Goal: Task Accomplishment & Management: Manage account settings

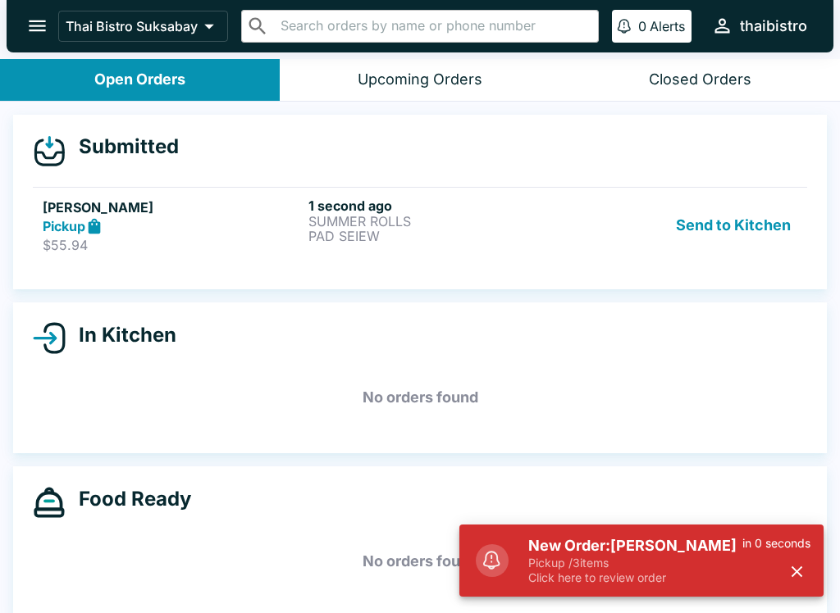
scroll to position [2, 0]
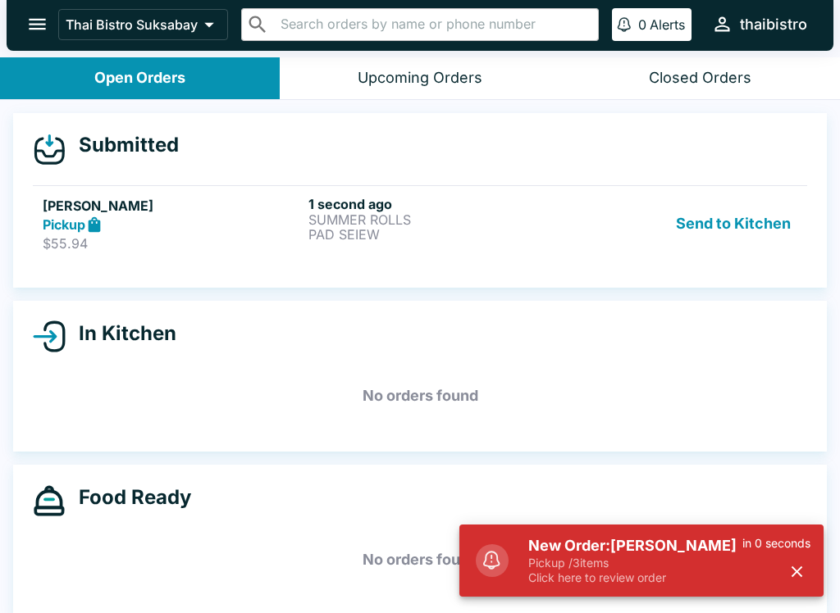
click at [649, 554] on h5 "New Order: [PERSON_NAME]" at bounding box center [635, 546] width 214 height 20
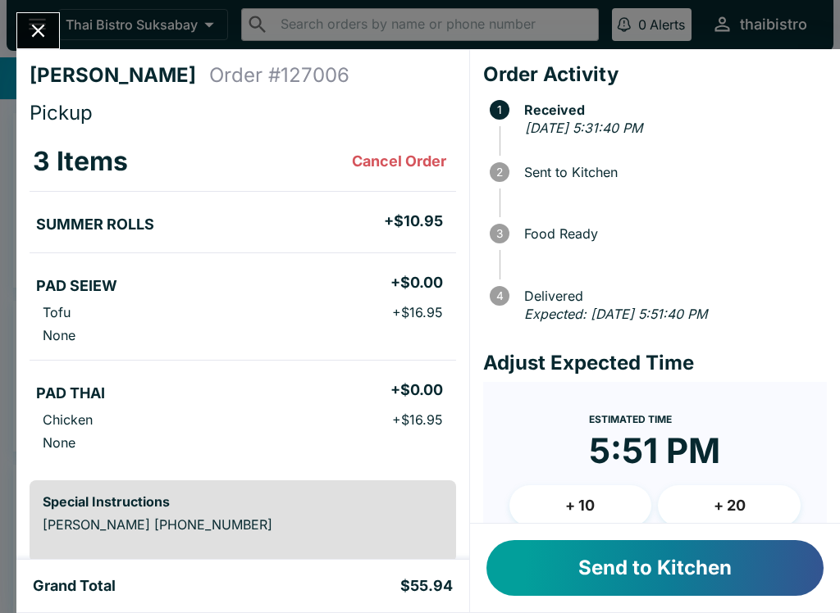
click at [739, 589] on button "Send to Kitchen" at bounding box center [654, 568] width 337 height 56
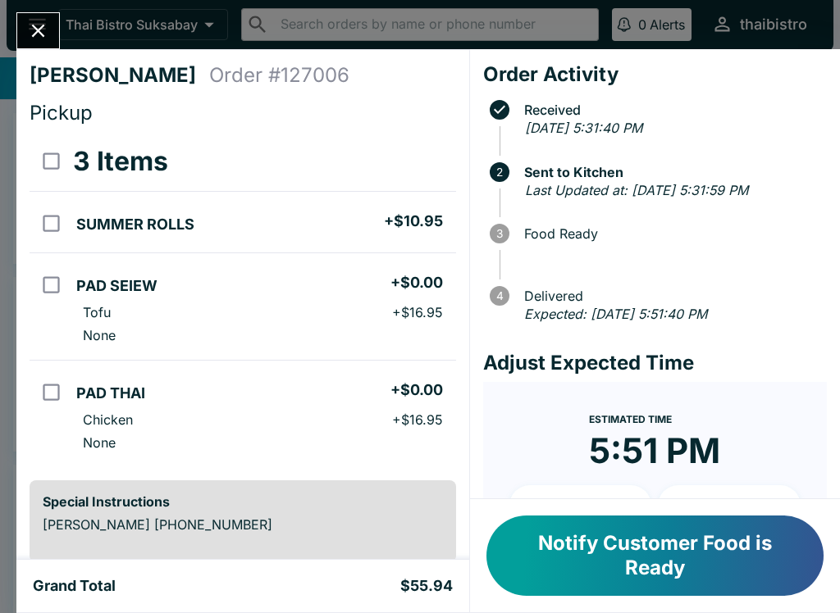
click at [28, 26] on icon "Close" at bounding box center [38, 31] width 22 height 22
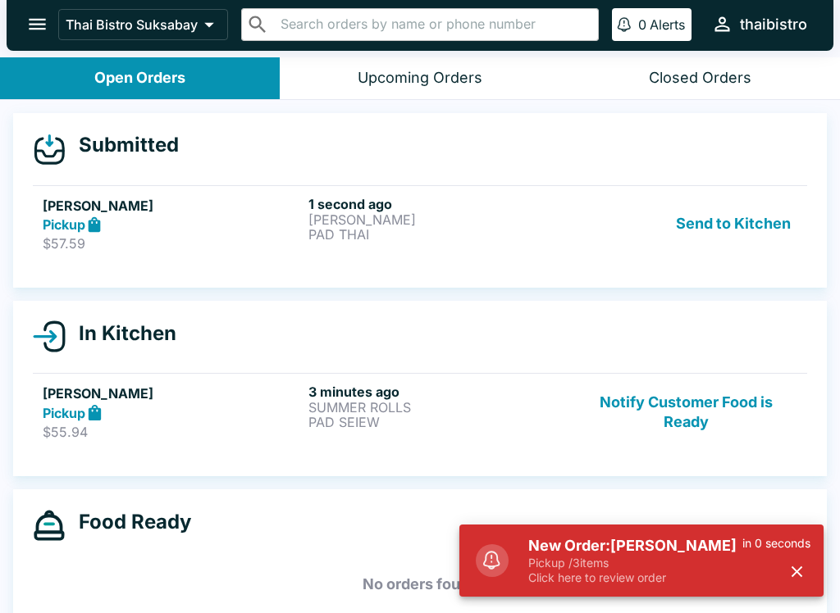
click at [652, 566] on p "Pickup / 3 items" at bounding box center [635, 563] width 214 height 15
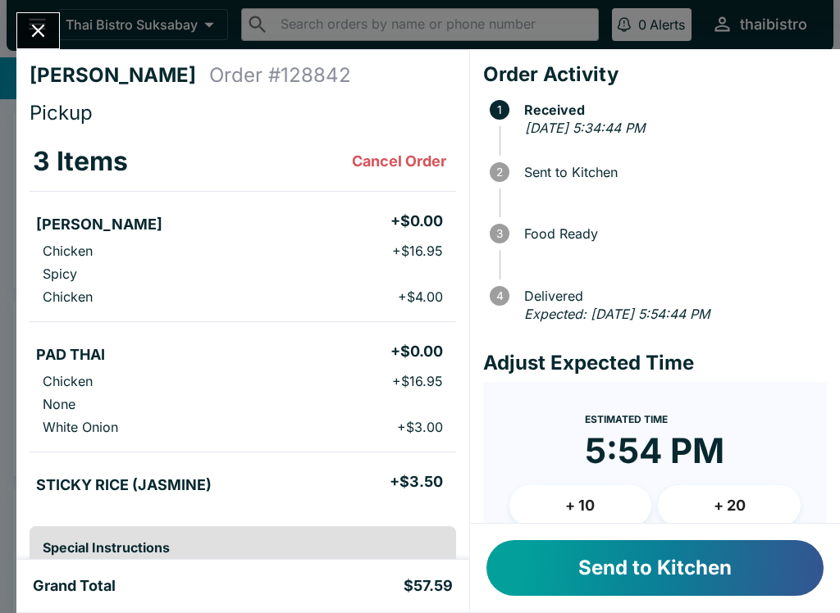
click at [685, 562] on button "Send to Kitchen" at bounding box center [654, 568] width 337 height 56
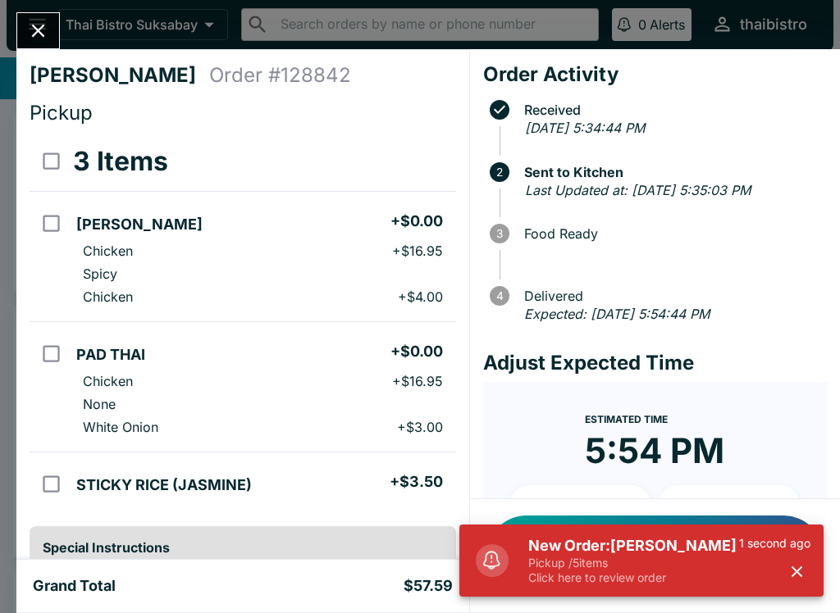
click at [4, 24] on div "[PERSON_NAME] Order # 128842 Pickup 3 Items [PERSON_NAME] + $0.00 Chicken + $16…" at bounding box center [420, 306] width 840 height 613
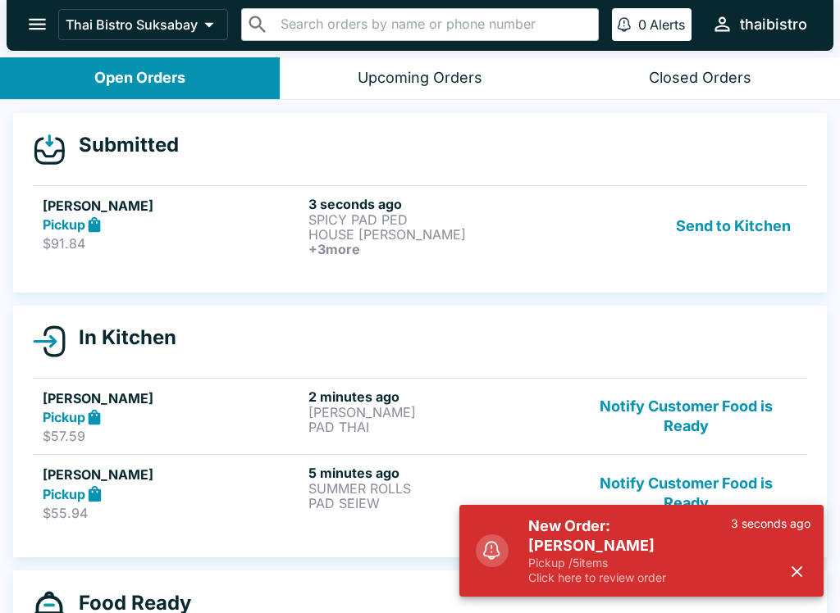
click at [116, 217] on div "Pickup" at bounding box center [172, 225] width 259 height 19
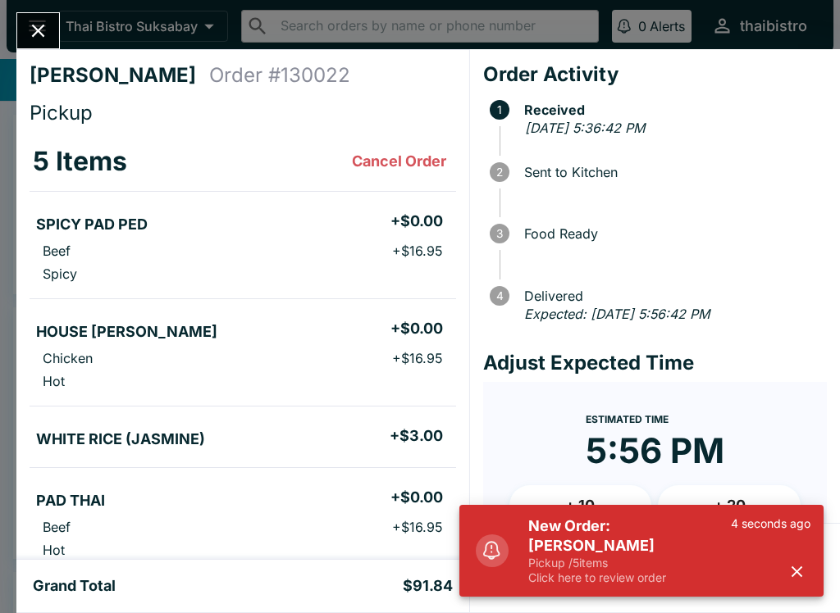
click at [635, 567] on p "Pickup / 5 items" at bounding box center [629, 563] width 203 height 15
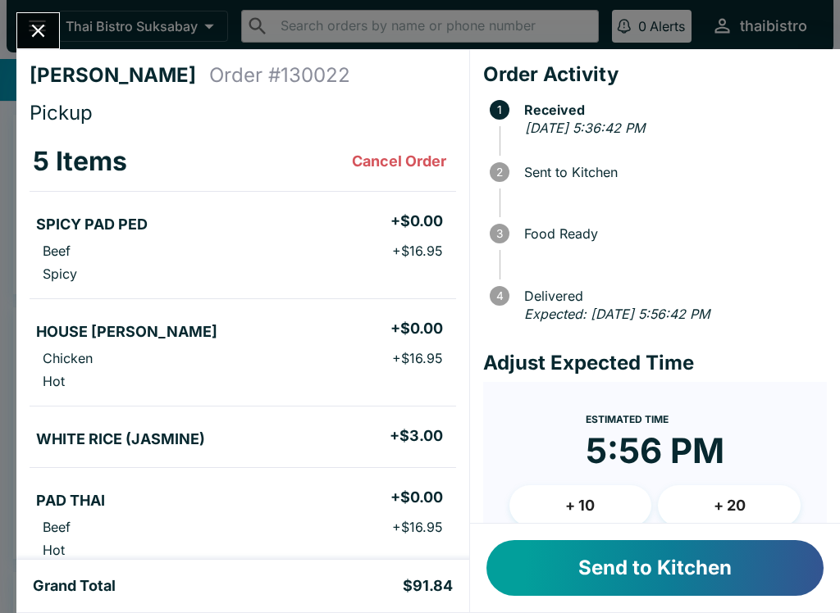
click at [638, 577] on button "Send to Kitchen" at bounding box center [654, 568] width 337 height 56
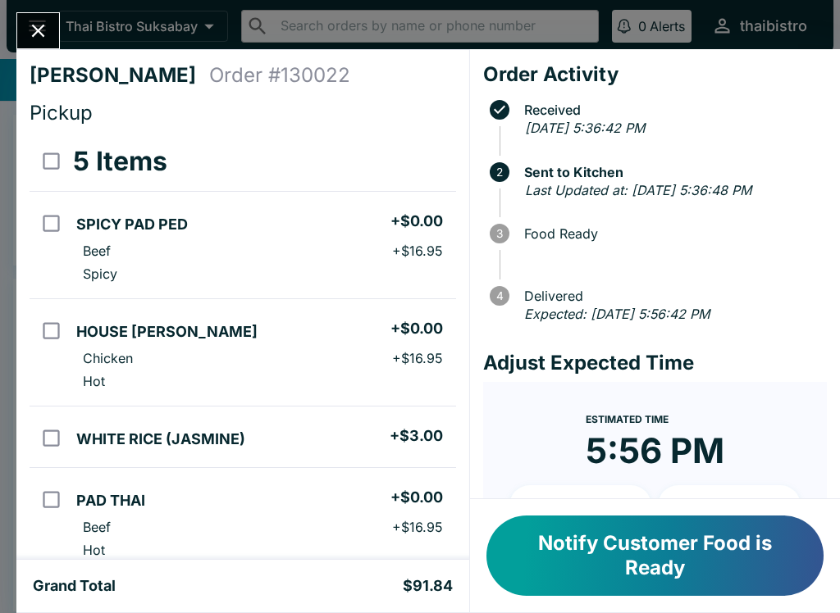
click at [29, 46] on button "Close" at bounding box center [38, 30] width 42 height 35
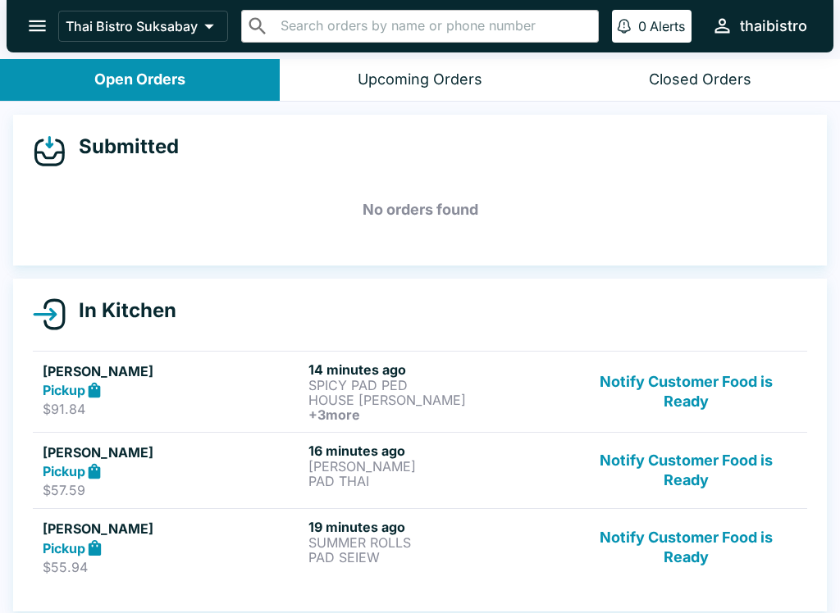
click at [685, 477] on button "Notify Customer Food is Ready" at bounding box center [686, 471] width 222 height 57
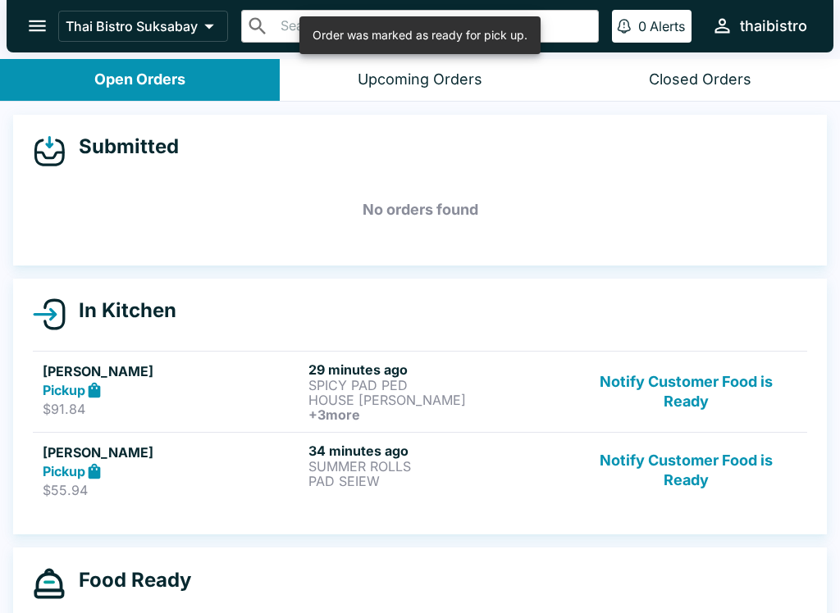
click at [700, 462] on button "Notify Customer Food is Ready" at bounding box center [686, 471] width 222 height 57
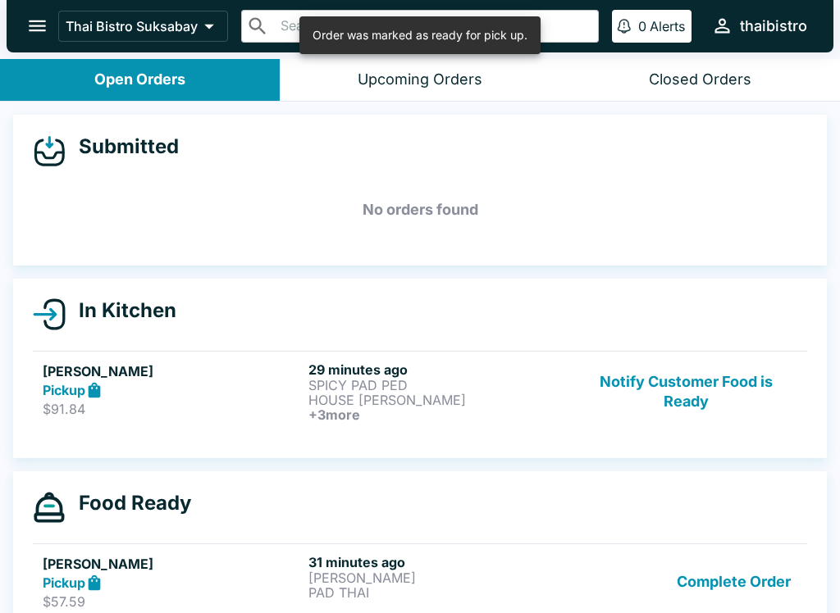
click at [694, 402] on button "Notify Customer Food is Ready" at bounding box center [686, 392] width 222 height 61
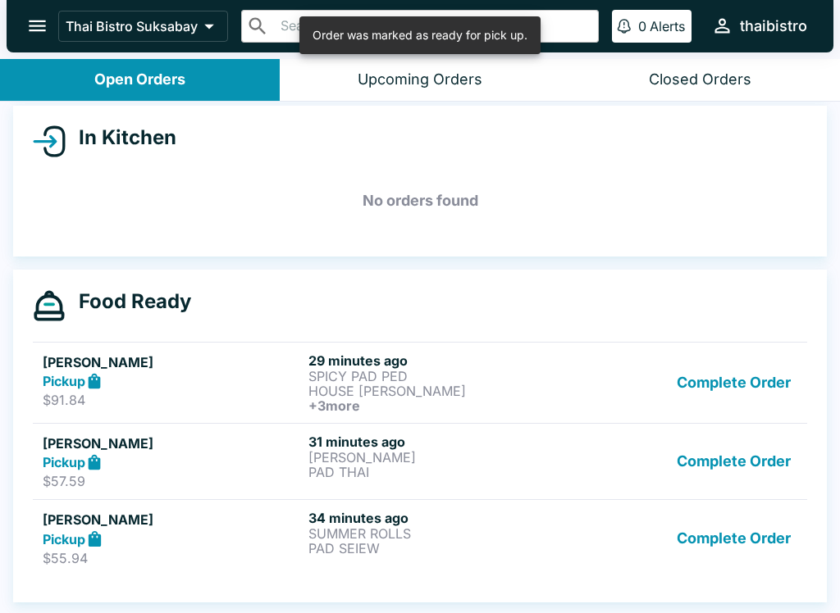
click at [722, 462] on button "Complete Order" at bounding box center [733, 462] width 127 height 57
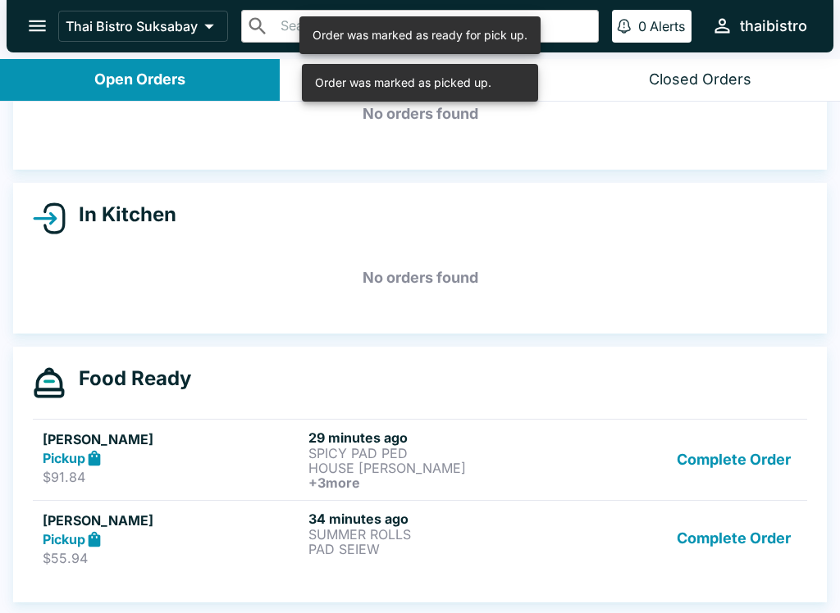
click at [731, 454] on button "Complete Order" at bounding box center [733, 460] width 127 height 61
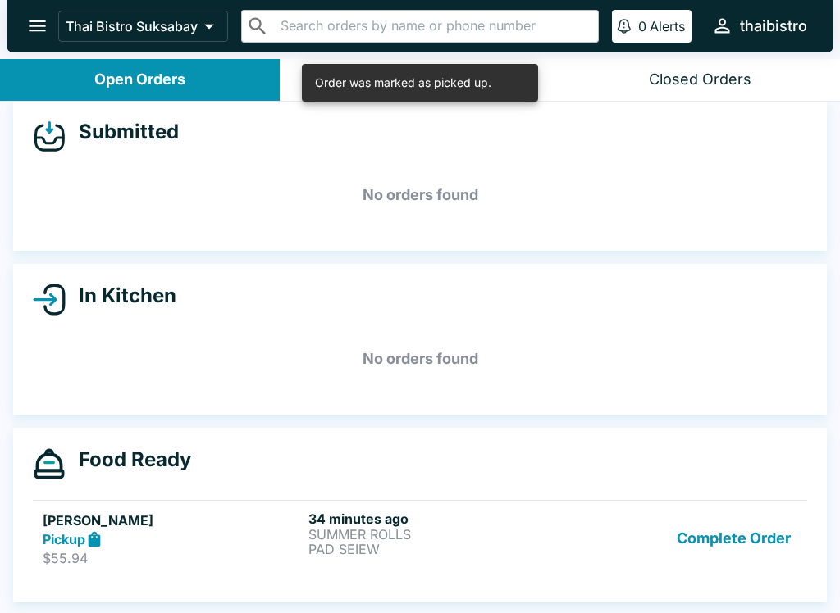
scroll to position [15, 0]
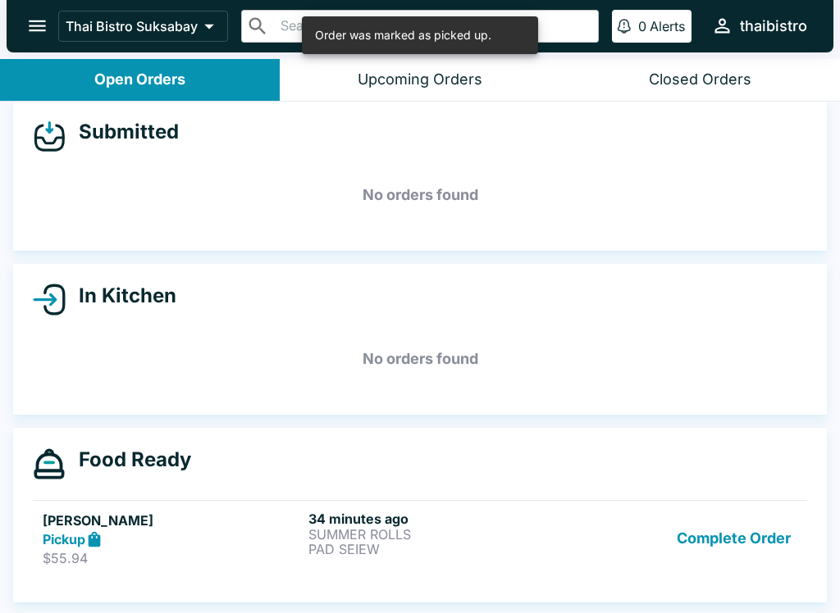
click at [737, 546] on button "Complete Order" at bounding box center [733, 539] width 127 height 57
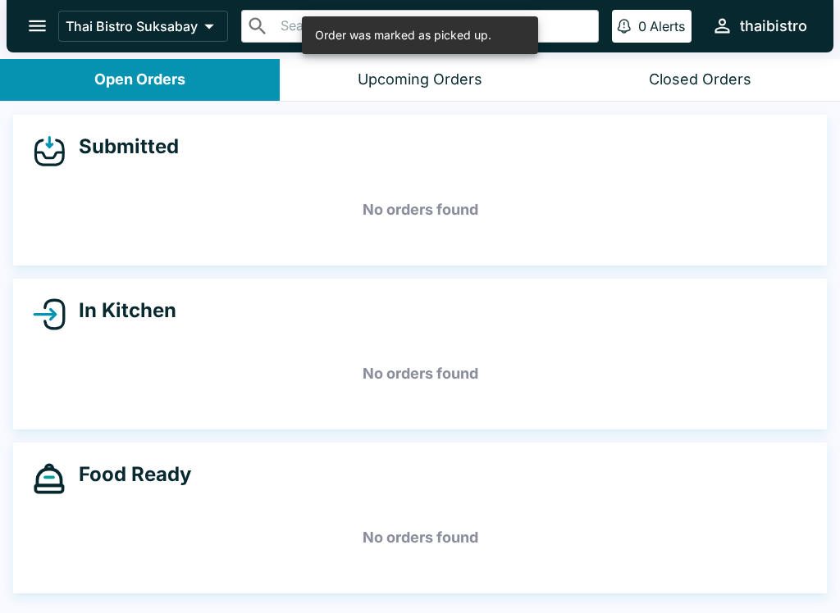
scroll to position [0, 0]
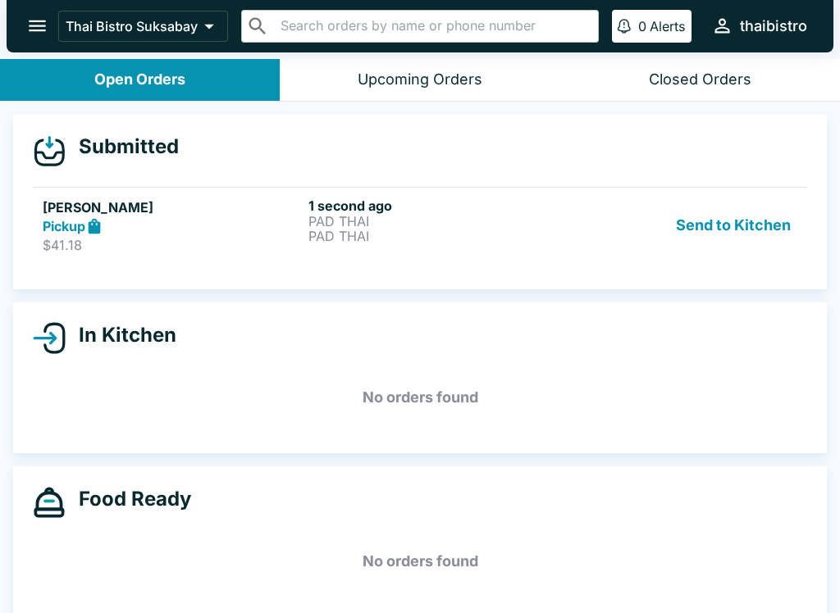
click at [89, 241] on p "$41.18" at bounding box center [172, 245] width 259 height 16
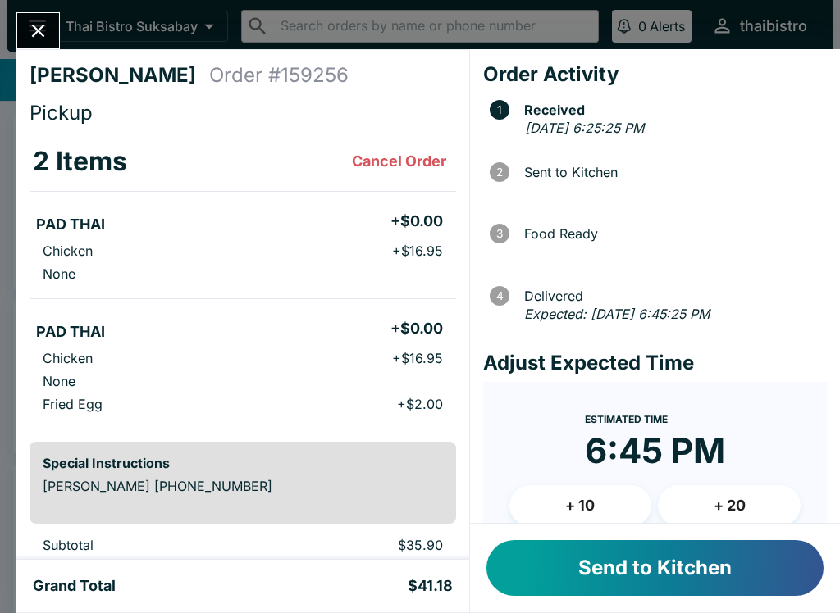
click at [39, 30] on icon "Close" at bounding box center [38, 31] width 13 height 13
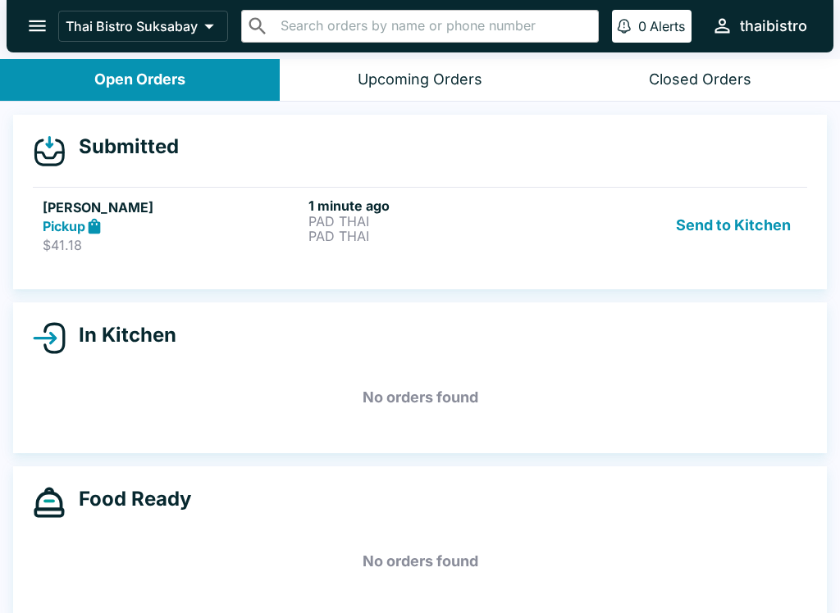
click at [197, 249] on p "$41.18" at bounding box center [172, 245] width 259 height 16
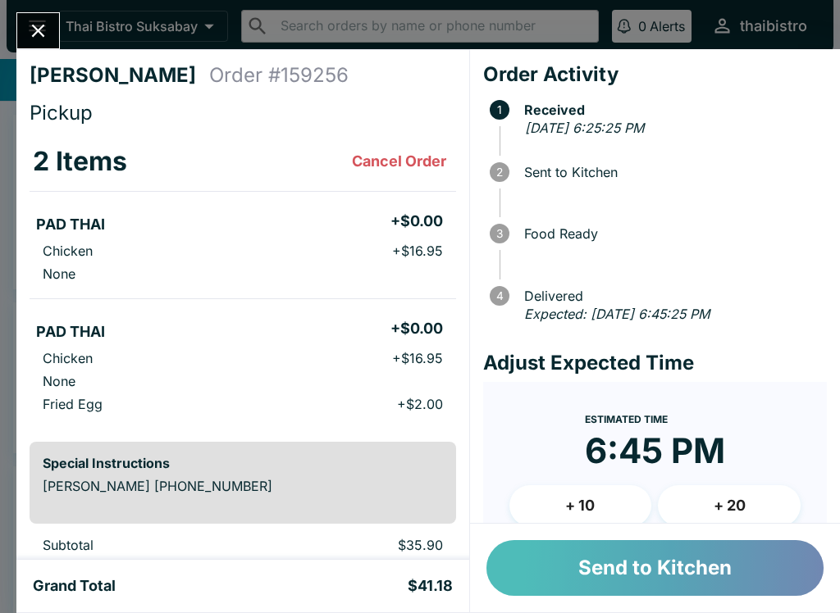
click at [634, 584] on button "Send to Kitchen" at bounding box center [654, 568] width 337 height 56
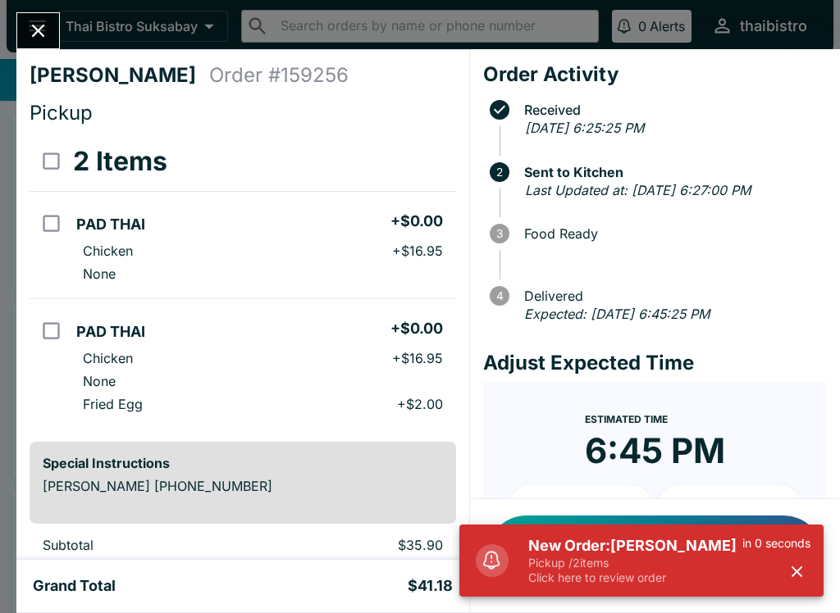
click at [649, 583] on p "Click here to review order" at bounding box center [635, 578] width 214 height 15
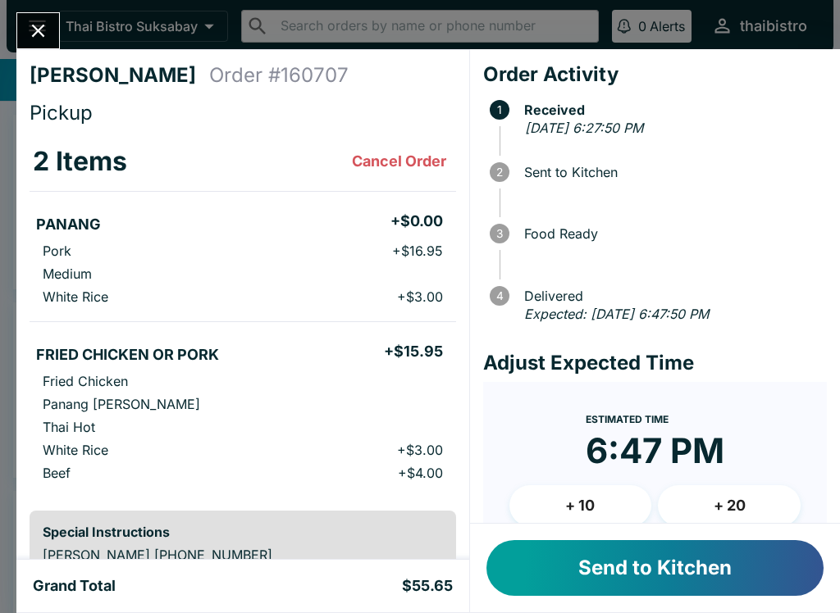
click at [730, 562] on button "Send to Kitchen" at bounding box center [654, 568] width 337 height 56
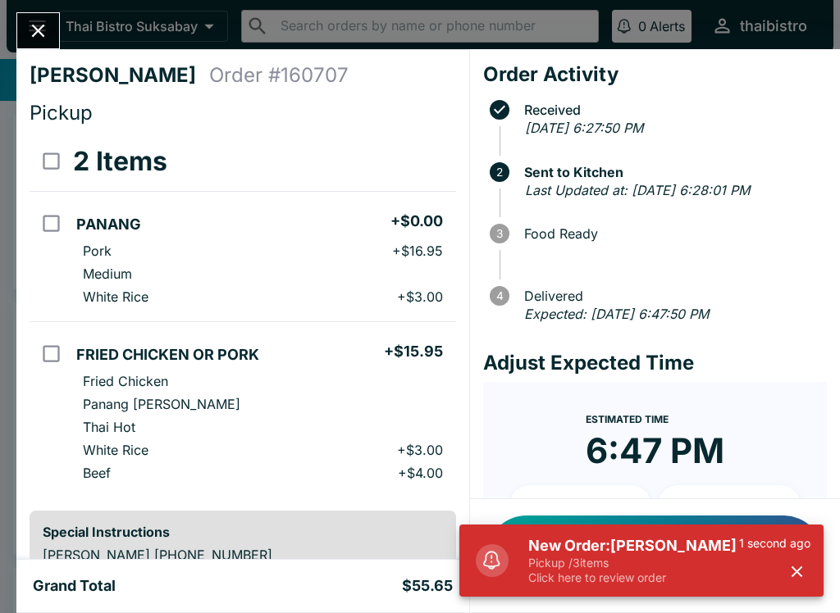
click at [35, 28] on icon "Close" at bounding box center [38, 31] width 13 height 13
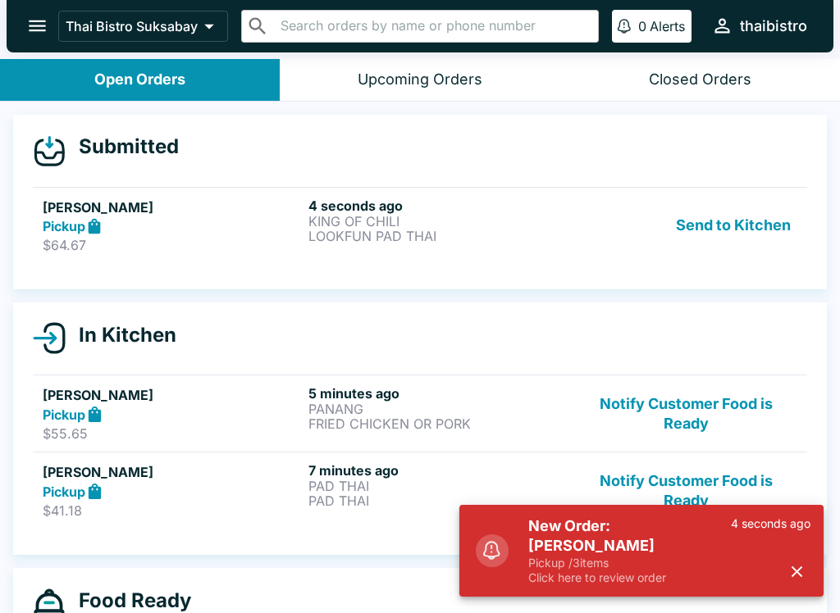
click at [52, 244] on p "$64.67" at bounding box center [172, 245] width 259 height 16
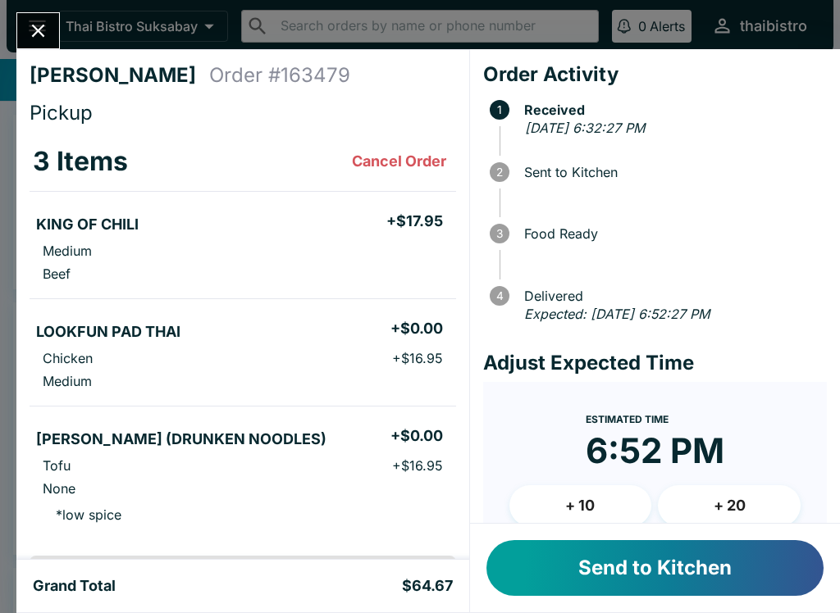
click at [32, 28] on icon "Close" at bounding box center [38, 31] width 22 height 22
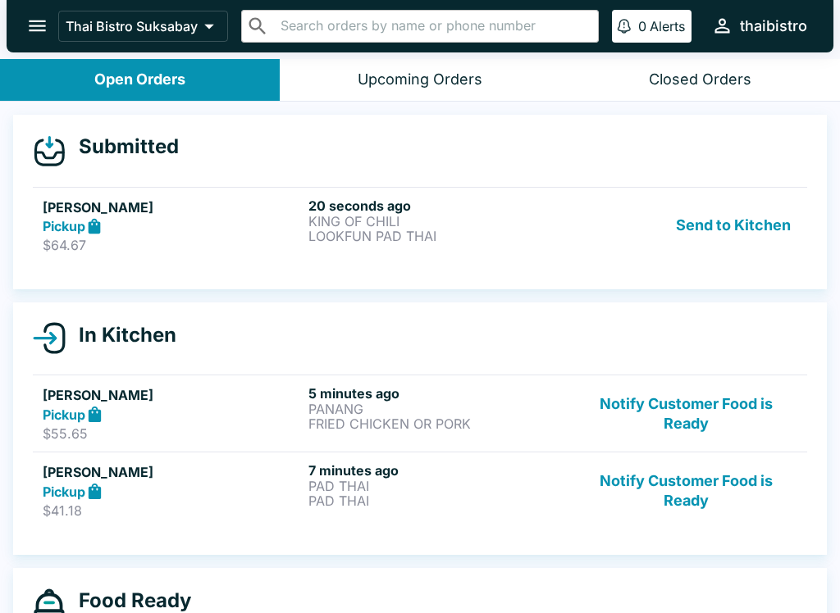
click at [64, 228] on strong "Pickup" at bounding box center [64, 226] width 43 height 16
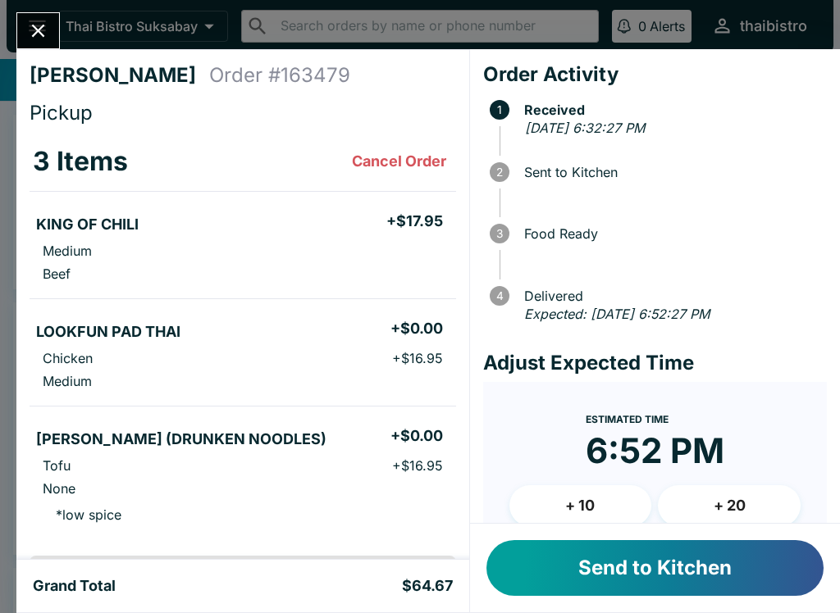
click at [676, 587] on button "Send to Kitchen" at bounding box center [654, 568] width 337 height 56
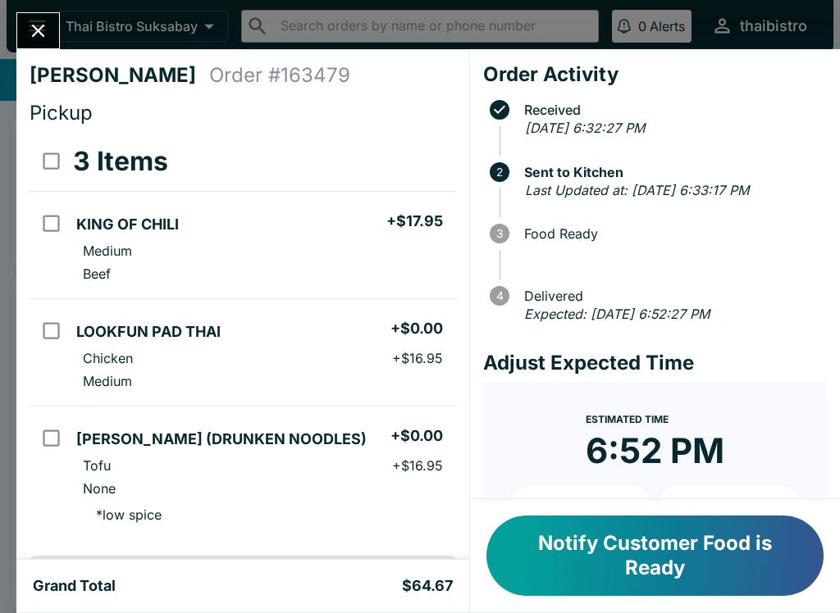
click at [33, 20] on icon "Close" at bounding box center [38, 31] width 22 height 22
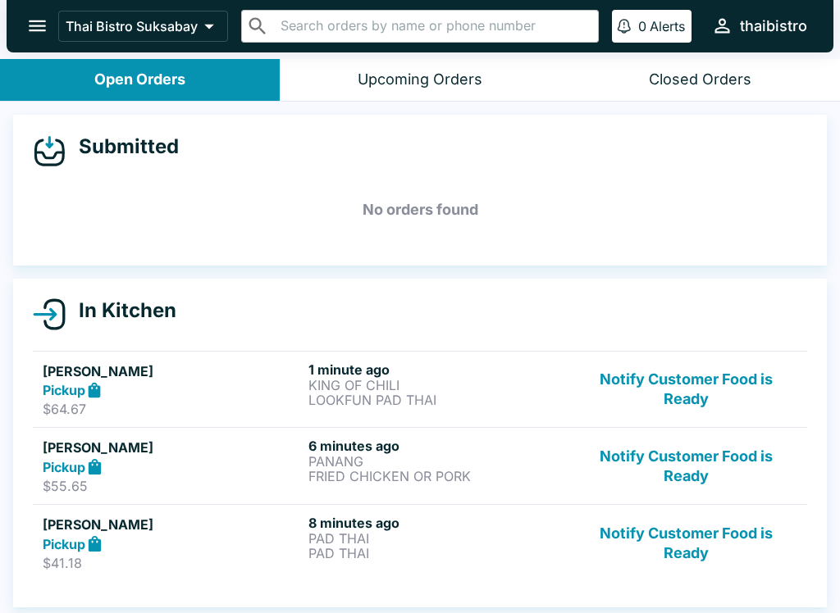
click at [700, 468] on button "Notify Customer Food is Ready" at bounding box center [686, 466] width 222 height 57
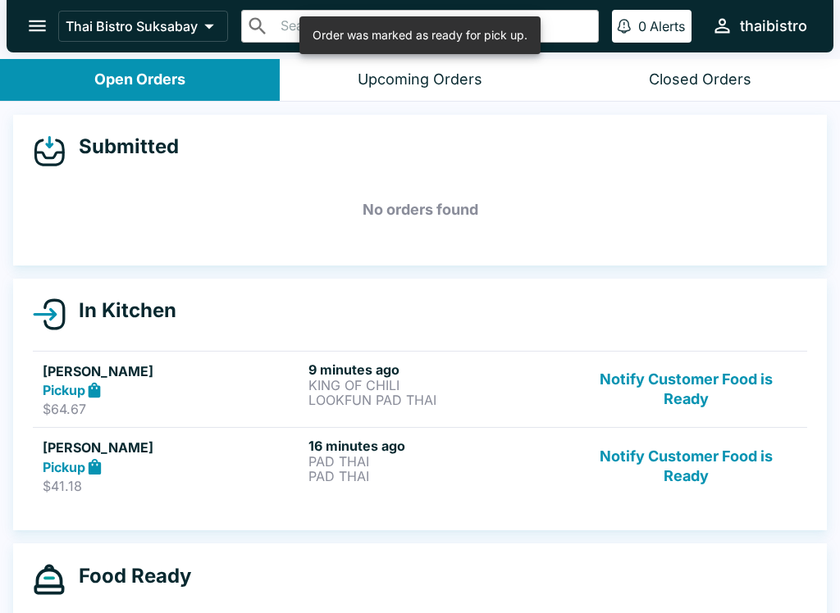
click at [722, 472] on button "Notify Customer Food is Ready" at bounding box center [686, 466] width 222 height 57
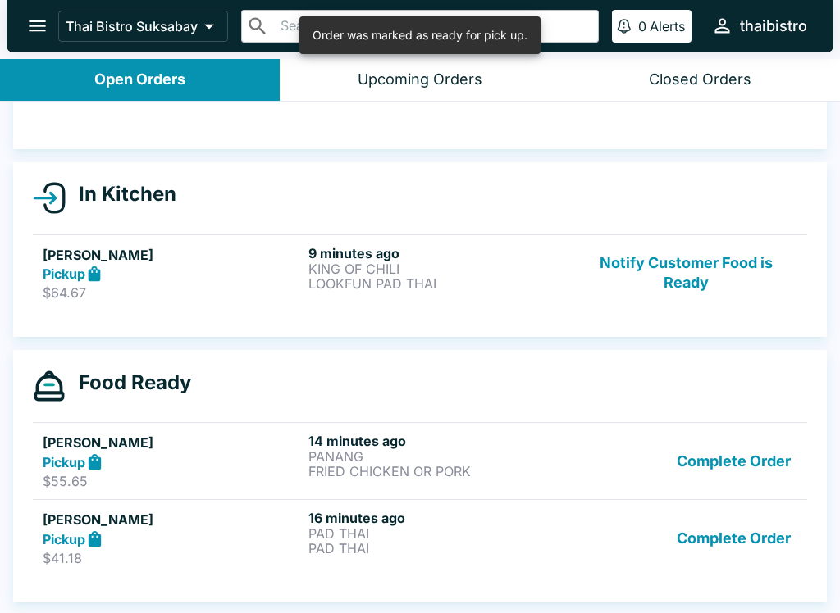
scroll to position [116, 0]
click at [729, 546] on button "Complete Order" at bounding box center [733, 538] width 127 height 57
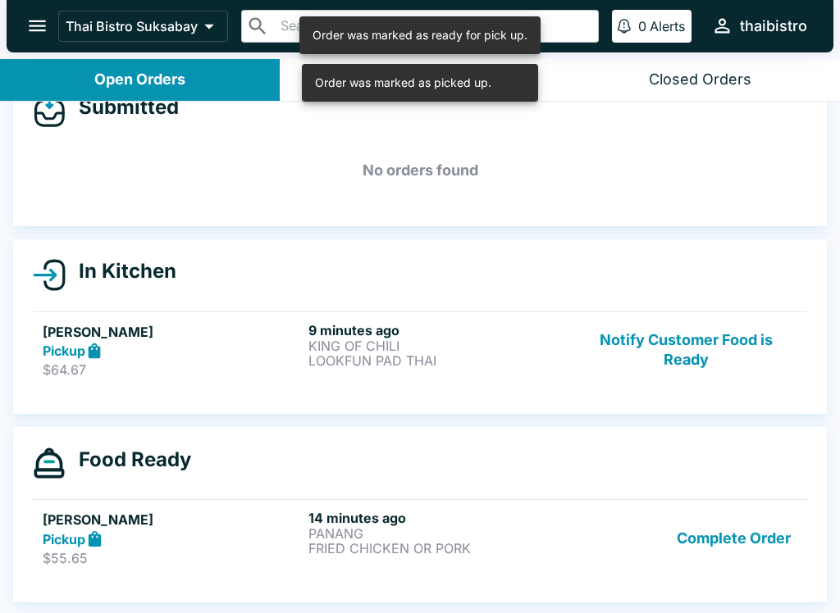
click at [735, 546] on div "Submitted No orders found In Kitchen [PERSON_NAME] Pickup $64.67 9 minutes ago …" at bounding box center [420, 359] width 840 height 515
click at [743, 536] on div "Submitted No orders found In Kitchen [PERSON_NAME] Pickup $64.67 9 minutes ago …" at bounding box center [420, 359] width 840 height 515
click at [743, 529] on div "Submitted No orders found In Kitchen [PERSON_NAME] Pickup $64.67 9 minutes ago …" at bounding box center [420, 359] width 840 height 515
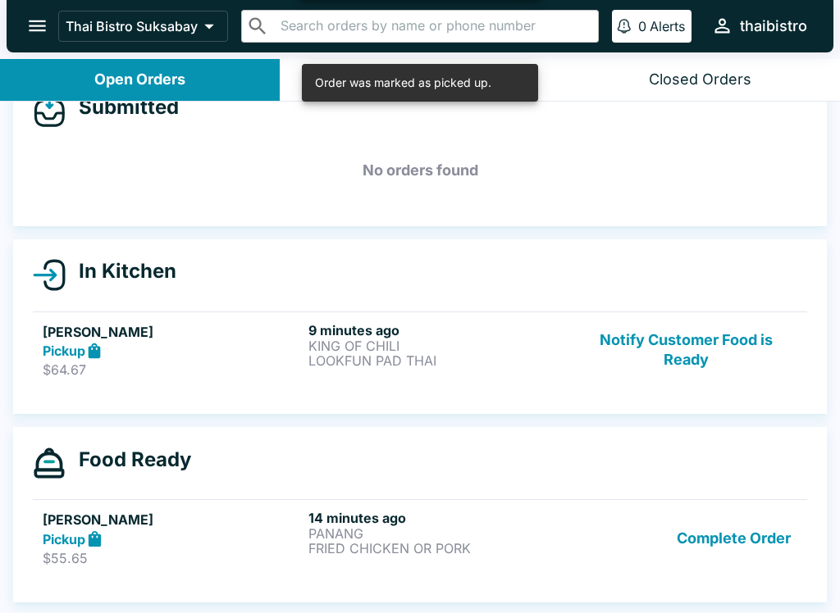
click at [746, 528] on div "Submitted No orders found In Kitchen [PERSON_NAME] Pickup $64.67 9 minutes ago …" at bounding box center [420, 359] width 840 height 515
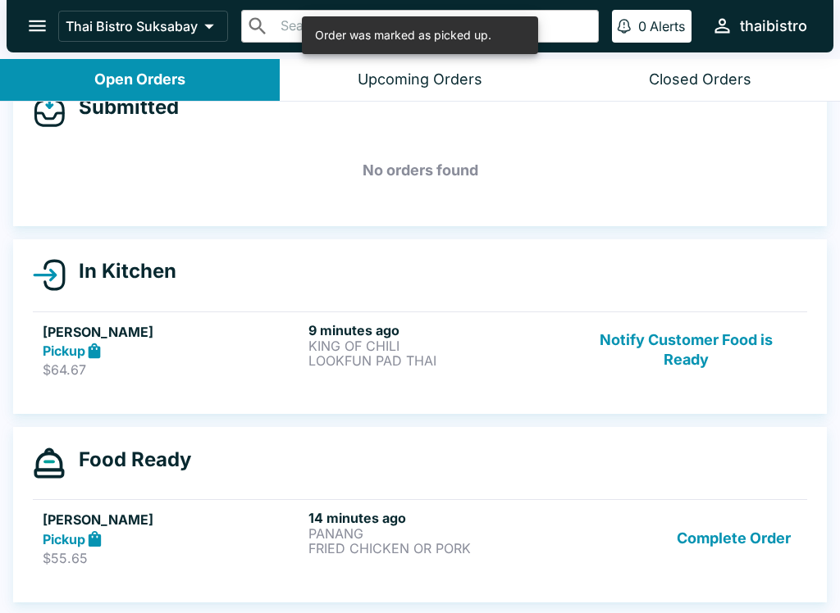
click at [730, 523] on div "Food Ready [PERSON_NAME] Pickup $55.65 14 minutes ago PANANG FRIED CHICKEN OR P…" at bounding box center [419, 514] width 813 height 175
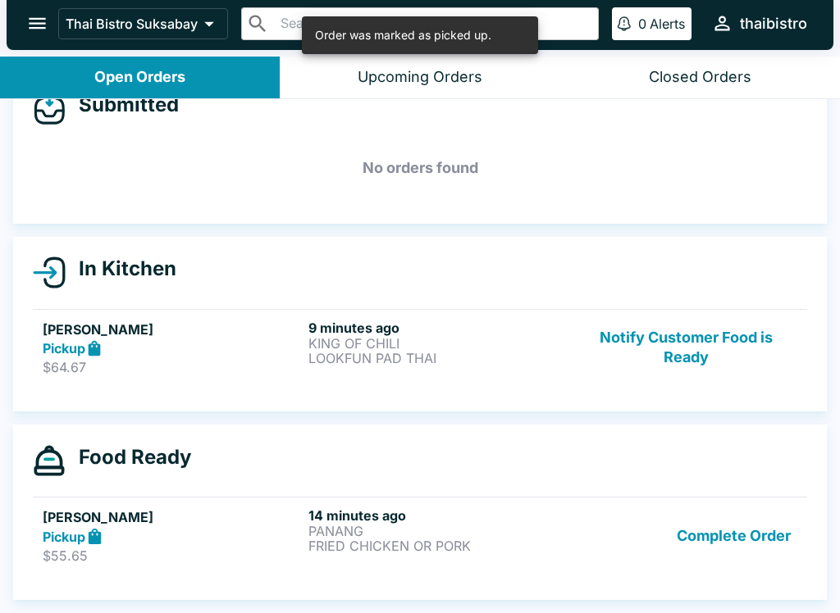
click at [729, 508] on button "Complete Order" at bounding box center [733, 536] width 127 height 57
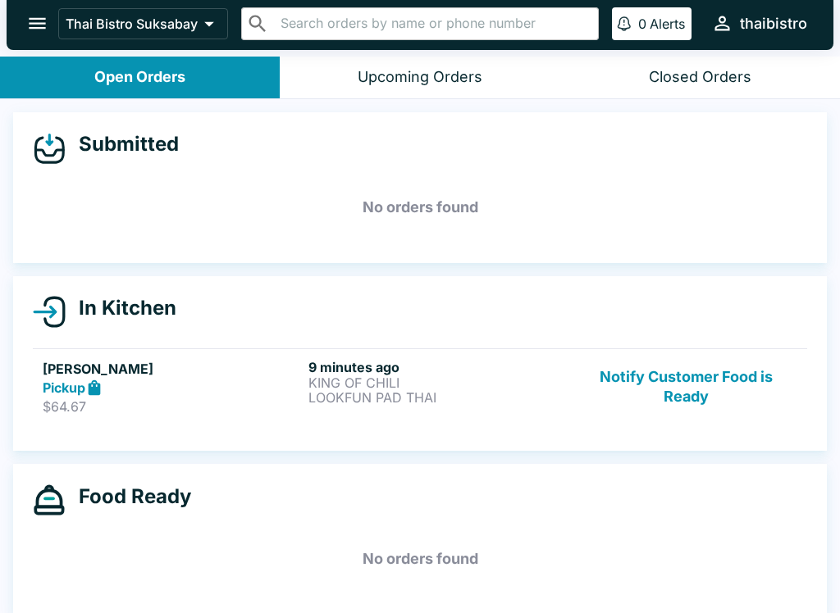
scroll to position [0, 0]
click at [376, 408] on div "9 minutes ago KING OF CHILI LOOKFUN PAD THAI" at bounding box center [437, 387] width 259 height 57
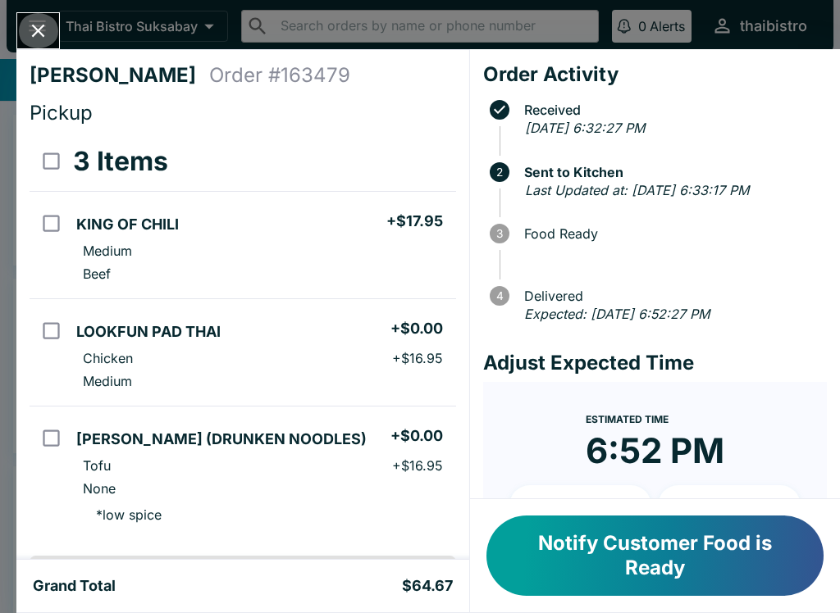
click at [57, 35] on button "Close" at bounding box center [38, 30] width 42 height 35
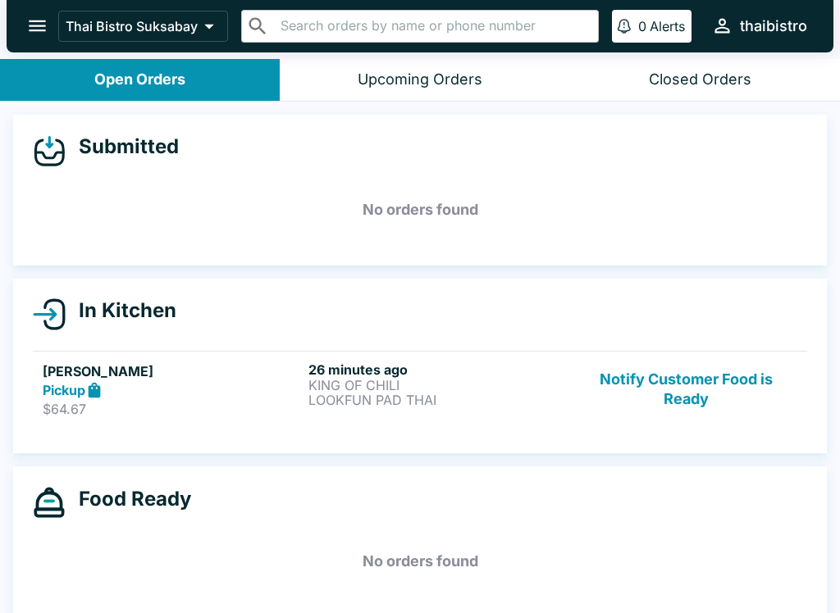
click at [699, 383] on button "Notify Customer Food is Ready" at bounding box center [686, 390] width 222 height 57
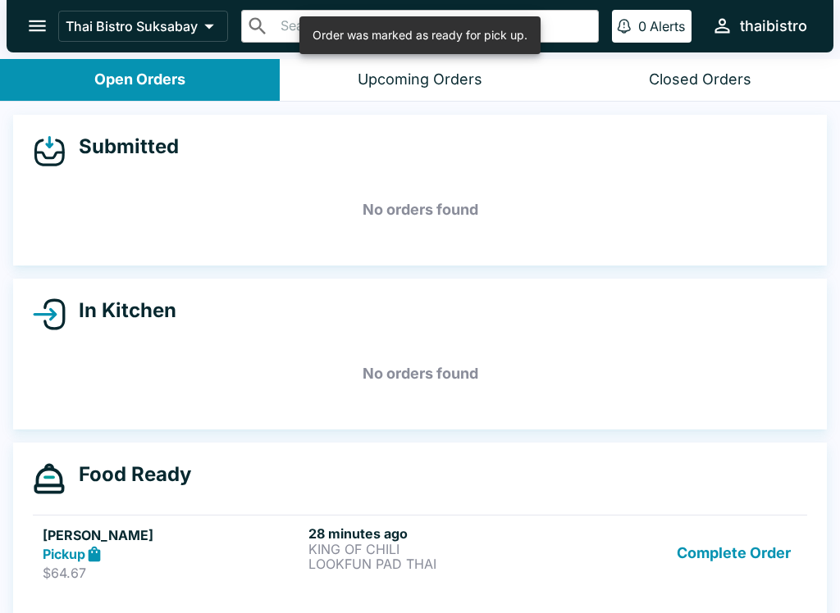
click at [756, 556] on button "Complete Order" at bounding box center [733, 554] width 127 height 57
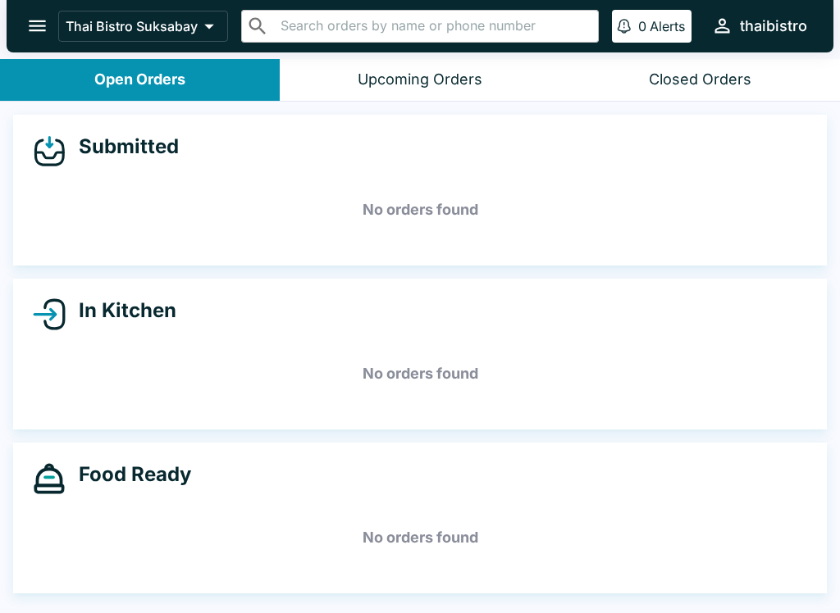
click at [773, 593] on div "Submitted No orders found In Kitchen No orders found Food Ready No orders found" at bounding box center [420, 359] width 840 height 515
click at [271, 562] on h5 "No orders found" at bounding box center [420, 537] width 774 height 59
click at [416, 558] on h5 "No orders found" at bounding box center [420, 537] width 774 height 59
click at [726, 162] on div "Submitted" at bounding box center [420, 150] width 774 height 33
